Goal: Transaction & Acquisition: Register for event/course

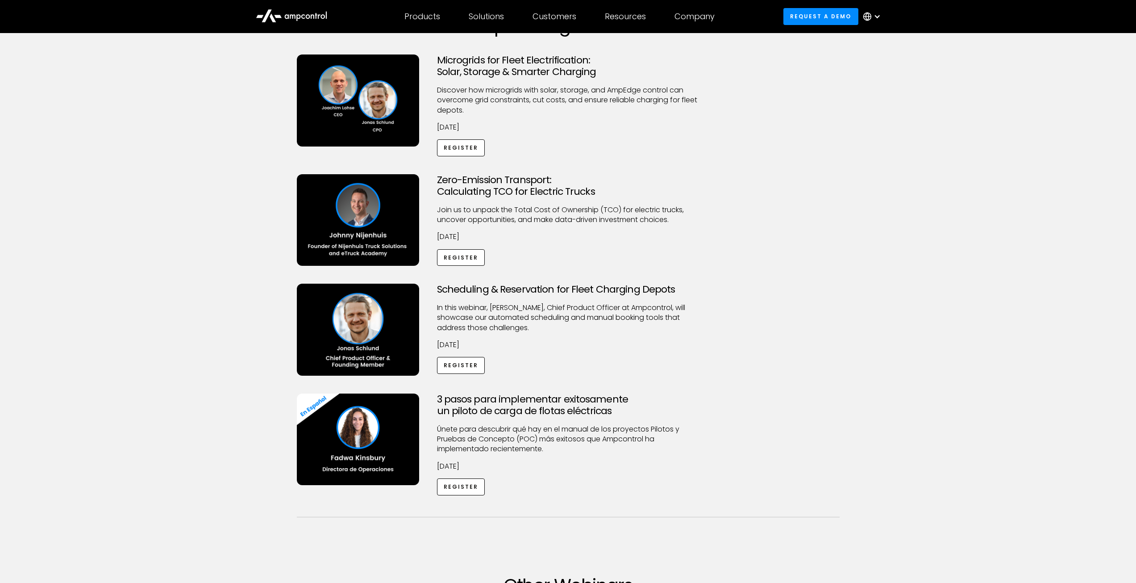
scroll to position [89, 0]
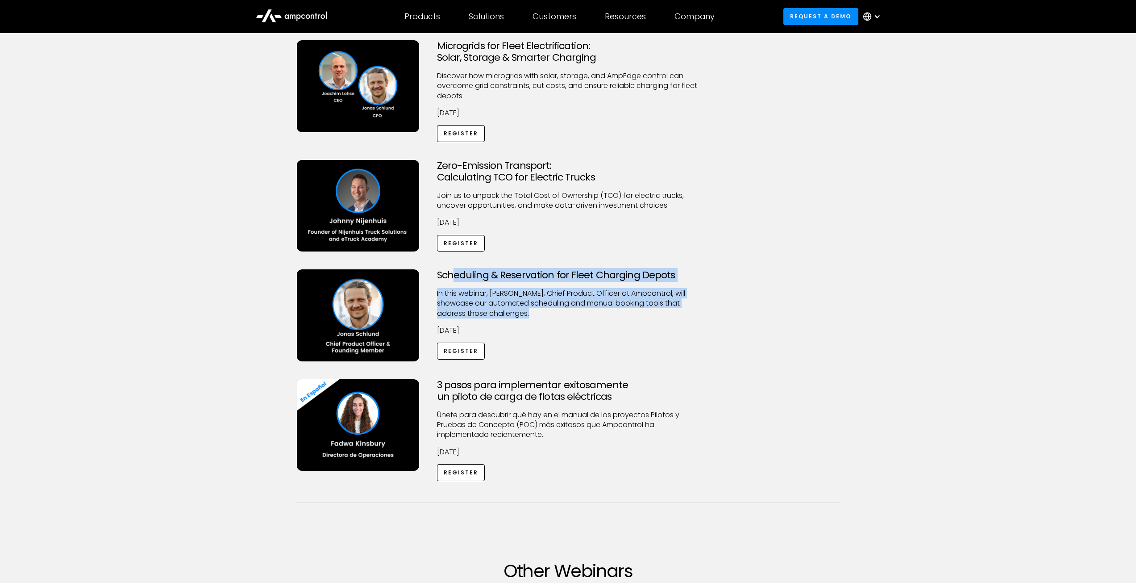
drag, startPoint x: 451, startPoint y: 277, endPoint x: 611, endPoint y: 309, distance: 163.5
click at [611, 309] on div "Scheduling & Reservation for Fleet Charging Depots ​In this webinar, [PERSON_NA…" at bounding box center [568, 315] width 280 height 92
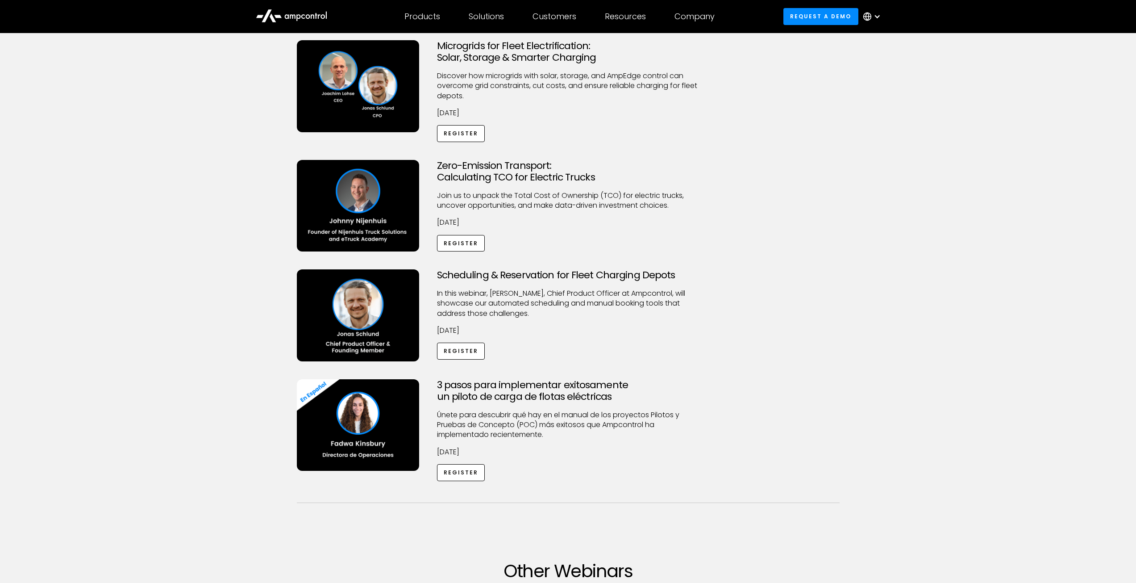
click at [561, 324] on div "Scheduling & Reservation for Fleet Charging Depots ​In this webinar, [PERSON_NA…" at bounding box center [568, 315] width 280 height 92
drag, startPoint x: 485, startPoint y: 302, endPoint x: 587, endPoint y: 311, distance: 101.7
click at [587, 311] on p "​In this webinar, [PERSON_NAME], Chief Product Officer at Ampcontrol, will show…" at bounding box center [568, 303] width 263 height 30
drag, startPoint x: 465, startPoint y: 304, endPoint x: 586, endPoint y: 311, distance: 121.7
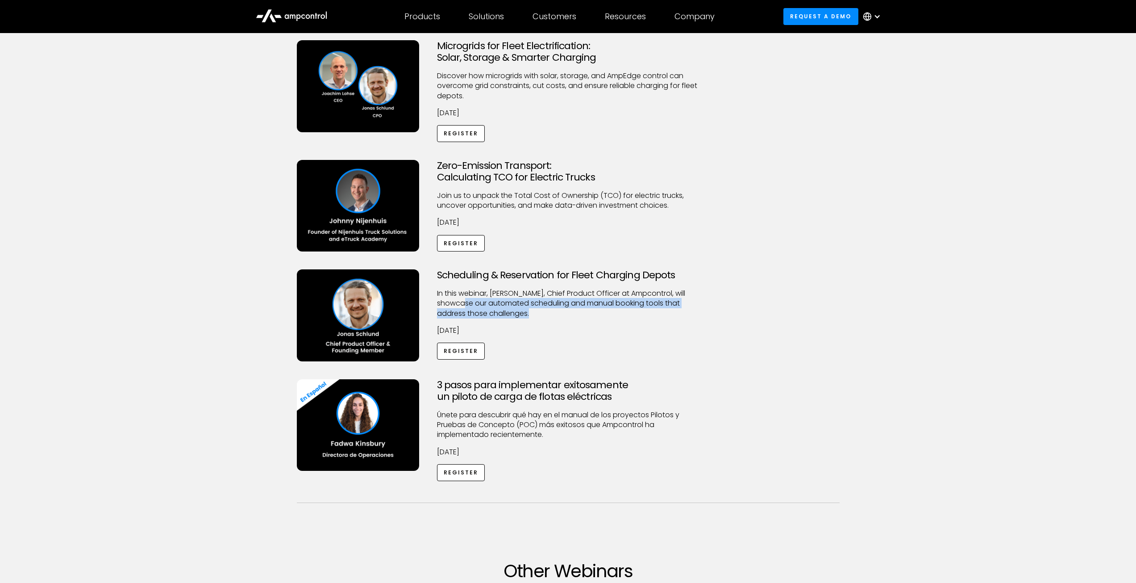
click at [586, 311] on p "​In this webinar, [PERSON_NAME], Chief Product Officer at Ampcontrol, will show…" at bounding box center [568, 303] width 263 height 30
drag, startPoint x: 482, startPoint y: 300, endPoint x: 580, endPoint y: 311, distance: 97.9
click at [580, 311] on p "​In this webinar, [PERSON_NAME], Chief Product Officer at Ampcontrol, will show…" at bounding box center [568, 303] width 263 height 30
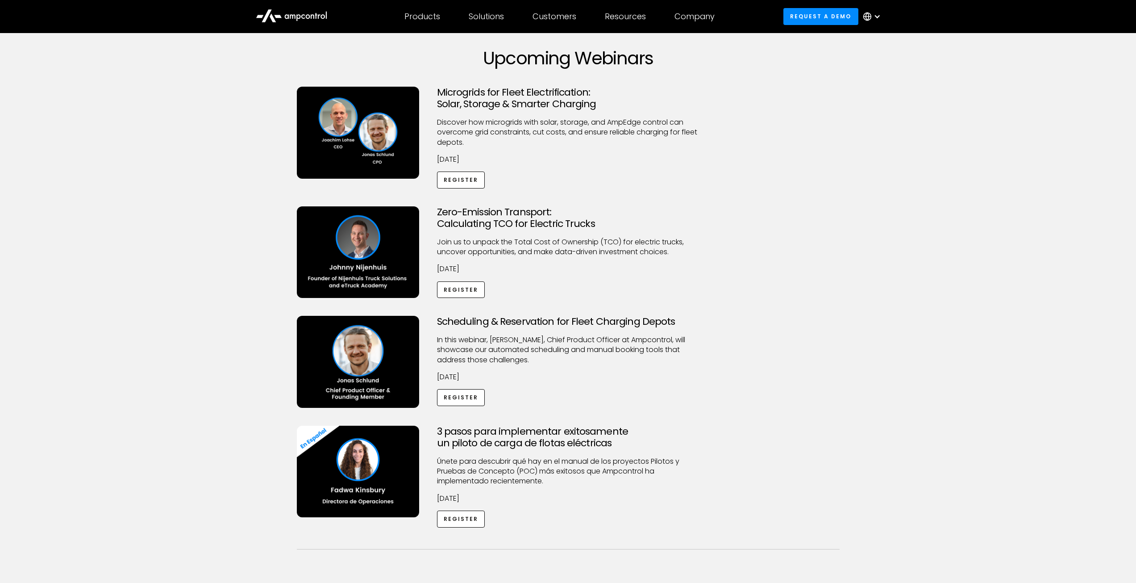
scroll to position [0, 0]
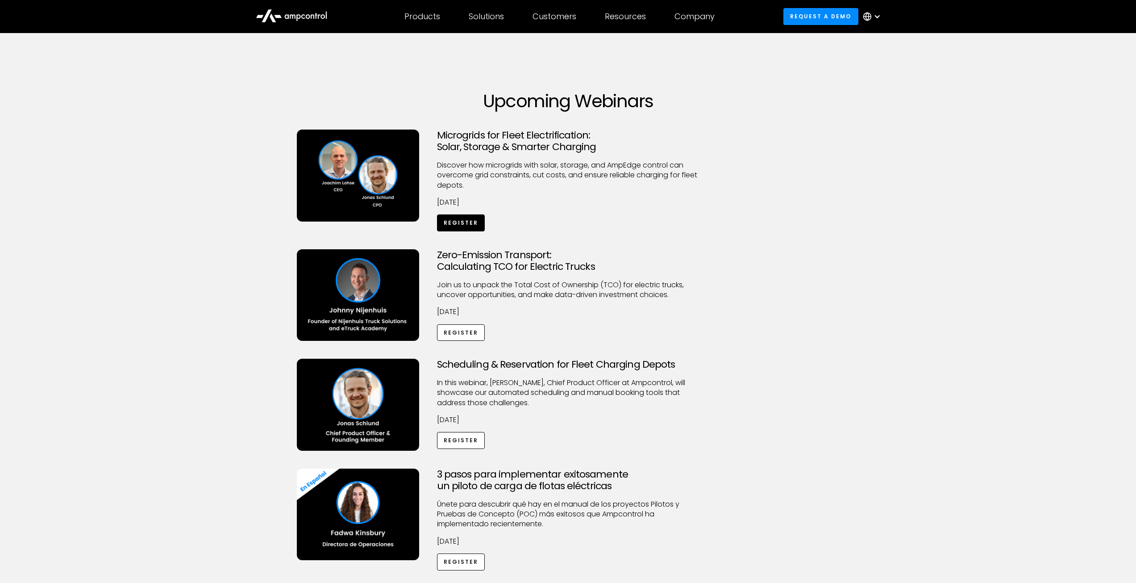
click at [467, 223] on link "Register" at bounding box center [461, 222] width 48 height 17
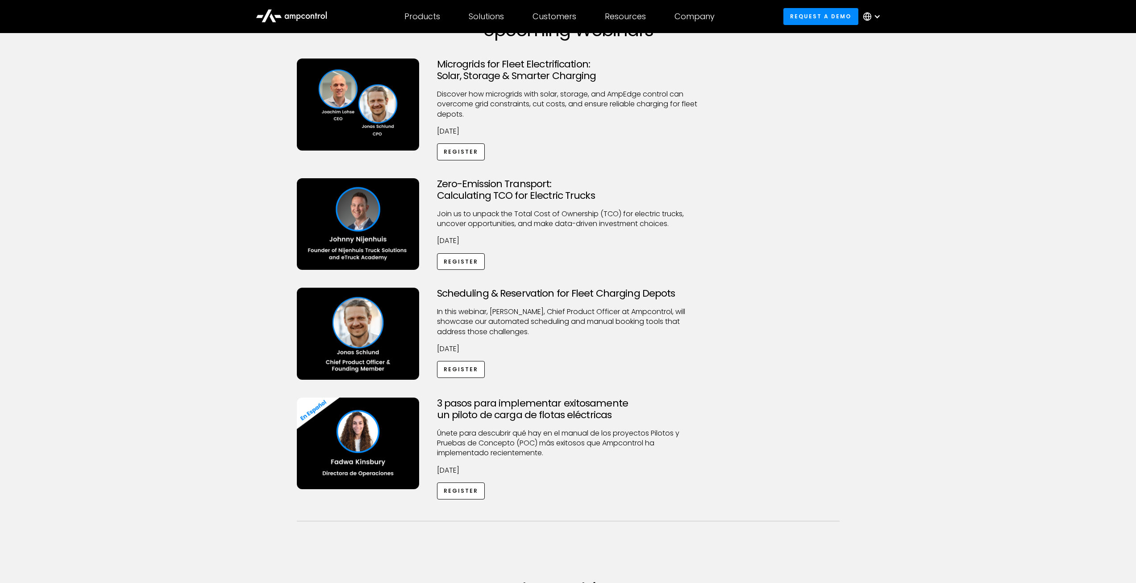
scroll to position [89, 0]
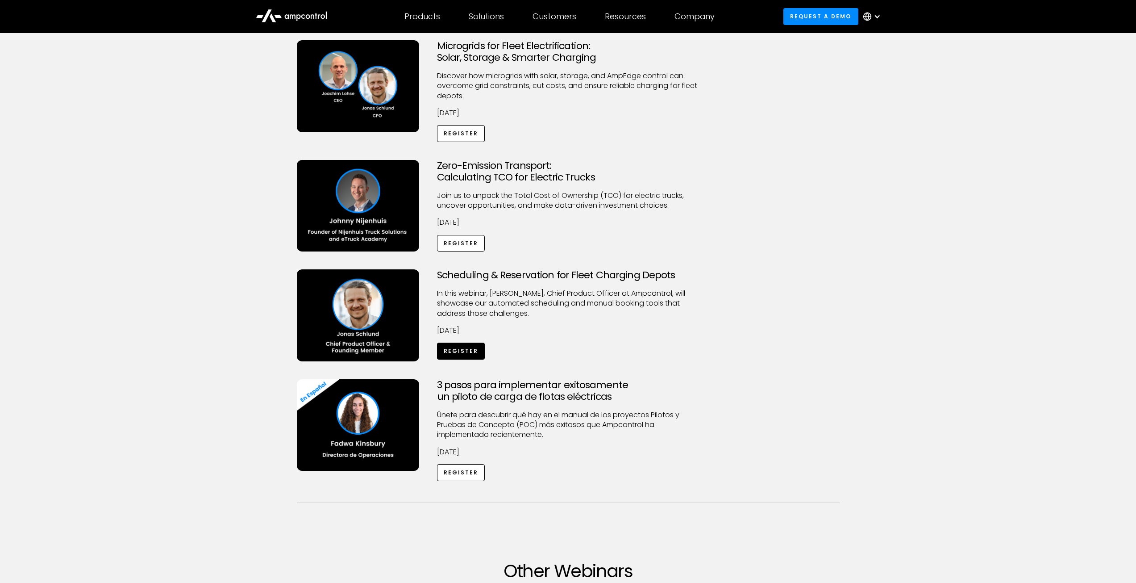
click at [448, 352] on link "Register" at bounding box center [461, 350] width 48 height 17
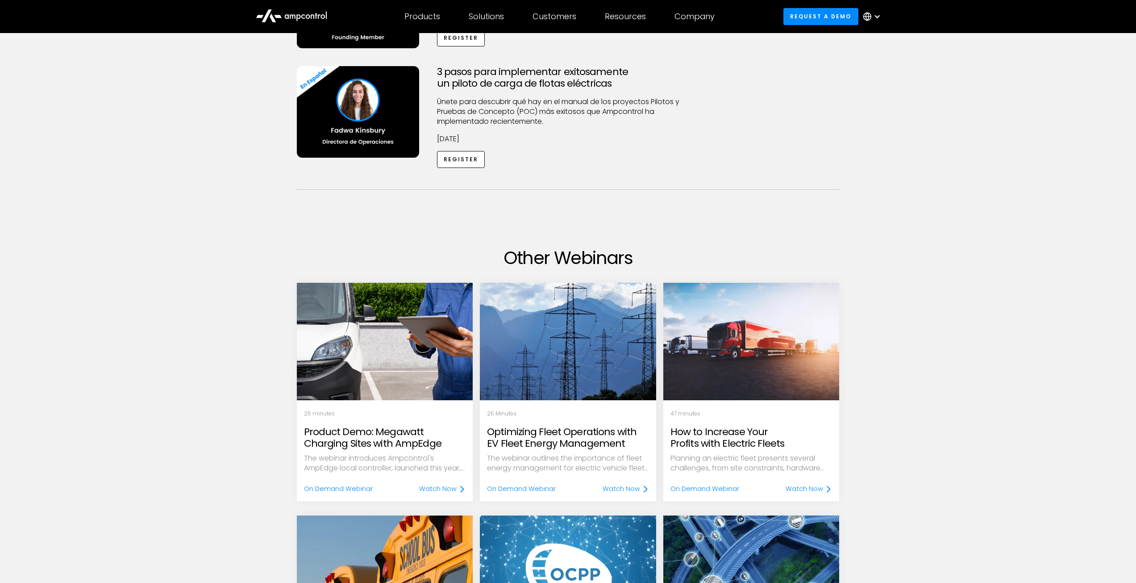
scroll to position [536, 0]
